Goal: Information Seeking & Learning: Understand process/instructions

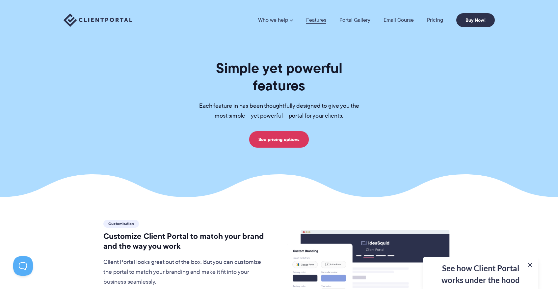
click at [311, 19] on link "Features" at bounding box center [316, 19] width 20 height 5
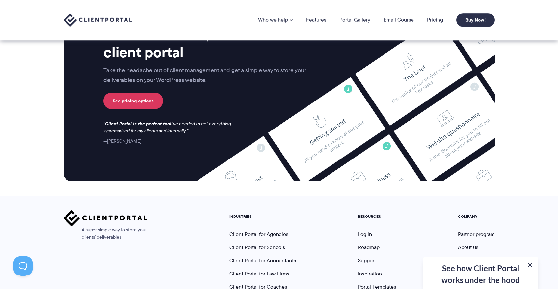
scroll to position [1705, 0]
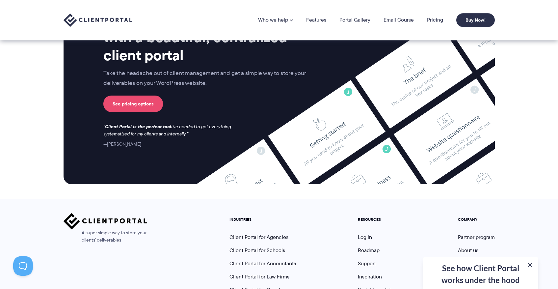
click at [142, 95] on link "See pricing options" at bounding box center [133, 103] width 60 height 16
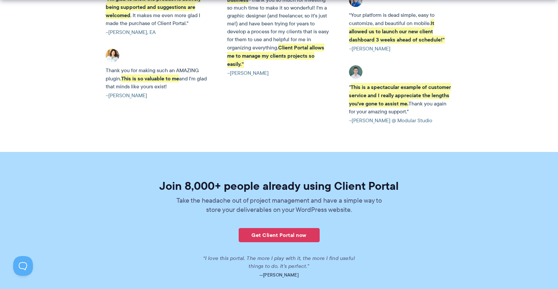
scroll to position [1619, 0]
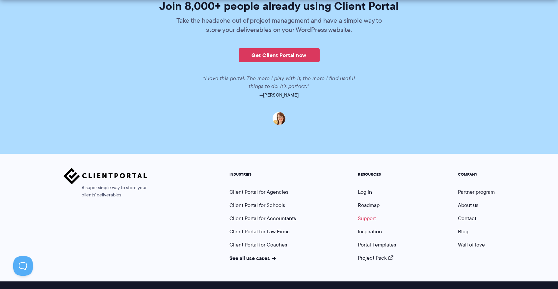
click at [370, 214] on link "Support" at bounding box center [367, 218] width 18 height 8
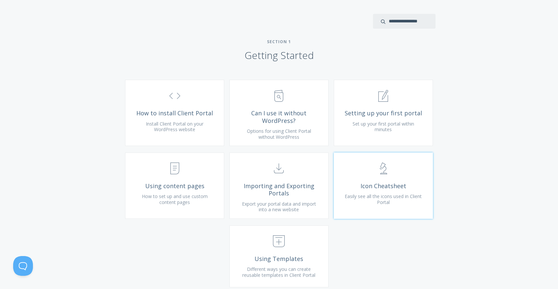
scroll to position [213, 0]
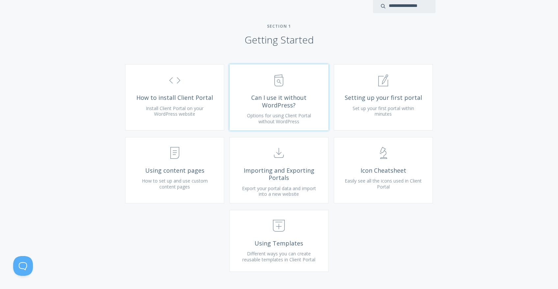
click at [296, 105] on span "Can I use it without WordPress?" at bounding box center [279, 101] width 79 height 15
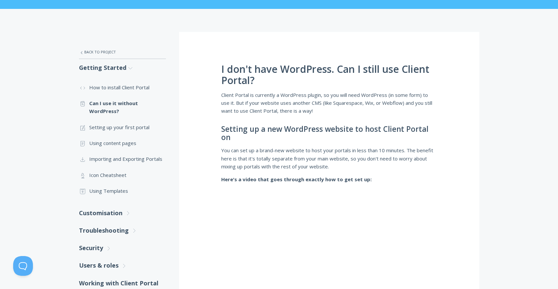
scroll to position [92, 0]
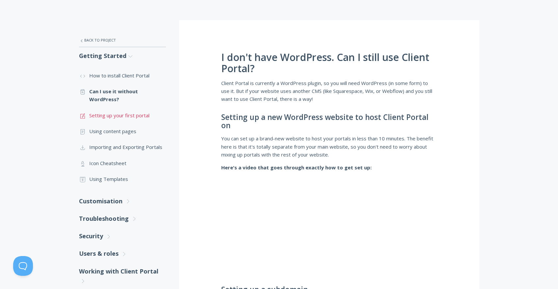
click at [134, 116] on link ".st0{fill:none;stroke:#000000;stroke-width:2;stroke-miterlimit:10;} 1. General …" at bounding box center [122, 115] width 87 height 16
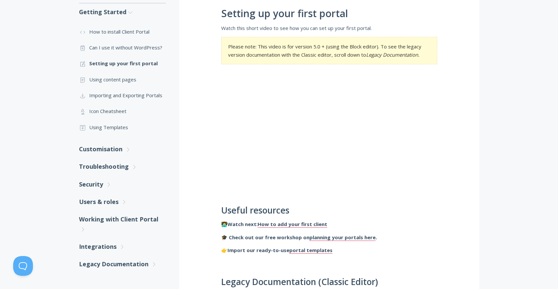
scroll to position [146, 0]
